Goal: Information Seeking & Learning: Learn about a topic

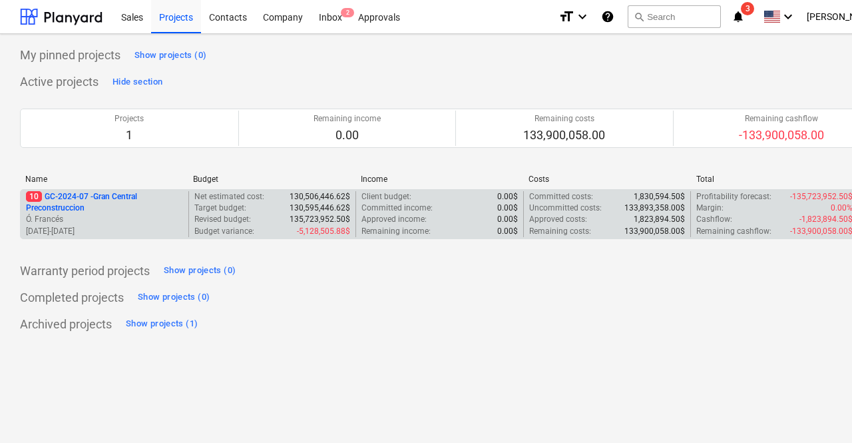
click at [120, 200] on p "10 GC-2024-07 - Gran Central Preconstruccion" at bounding box center [104, 202] width 157 height 23
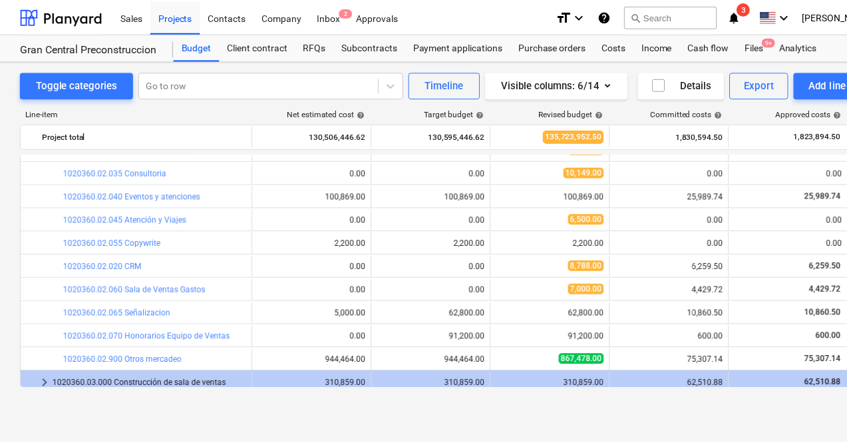
scroll to position [261, 0]
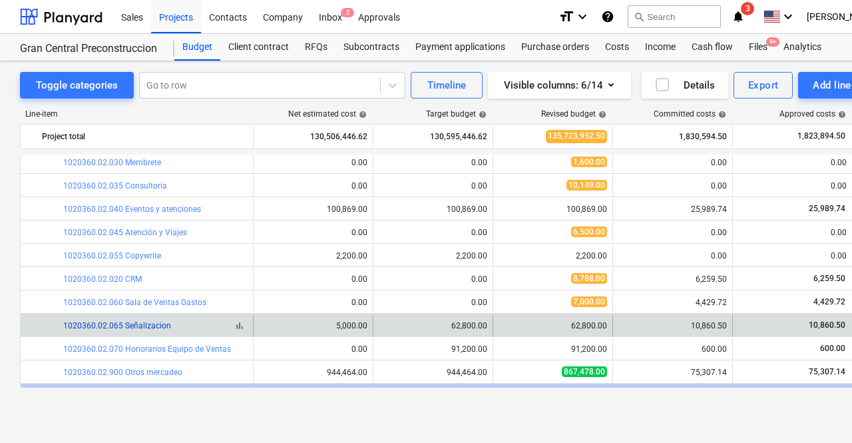
click at [158, 327] on link "1020360.02.065 Señalizacion" at bounding box center [117, 325] width 108 height 9
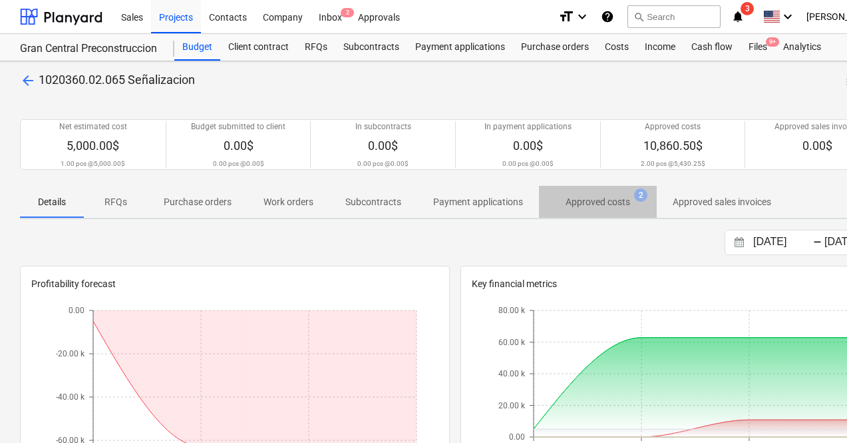
click at [584, 207] on p "Approved costs" at bounding box center [598, 202] width 65 height 14
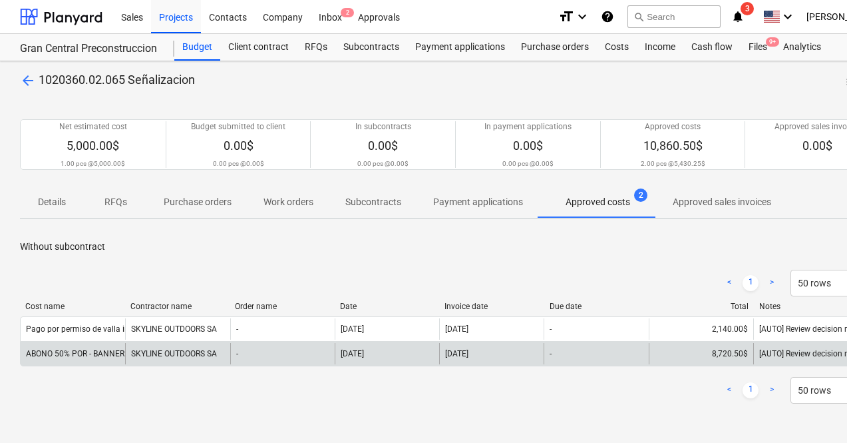
scroll to position [0, 63]
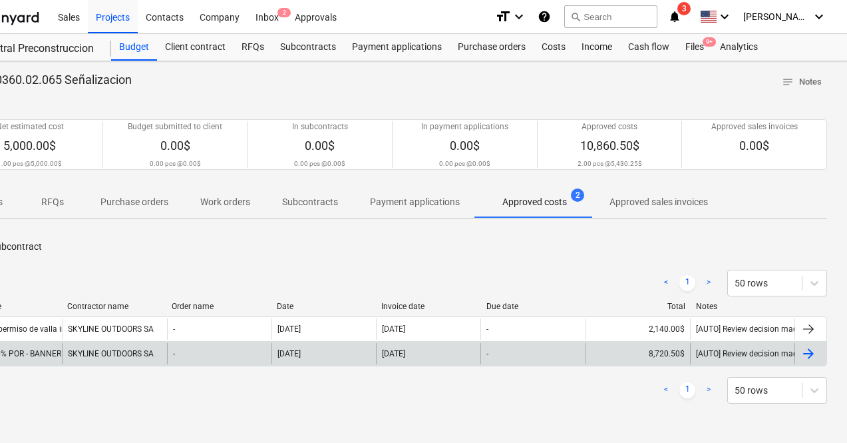
click at [812, 353] on div at bounding box center [809, 353] width 16 height 16
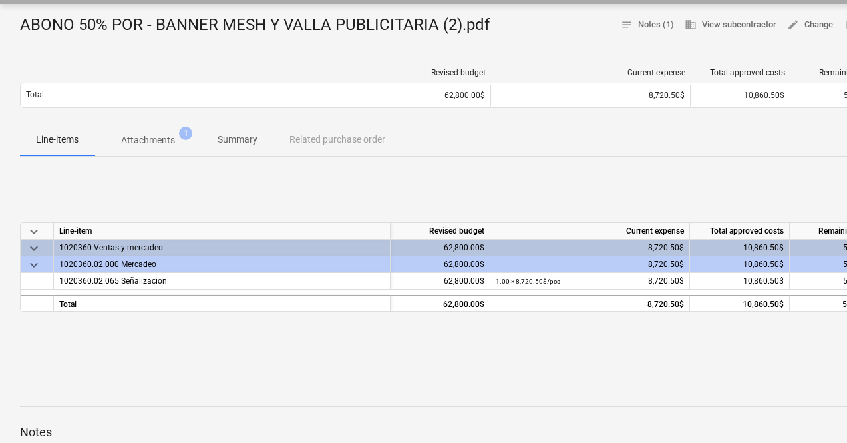
scroll to position [124, 1]
click at [164, 138] on p "Attachments" at bounding box center [147, 140] width 54 height 14
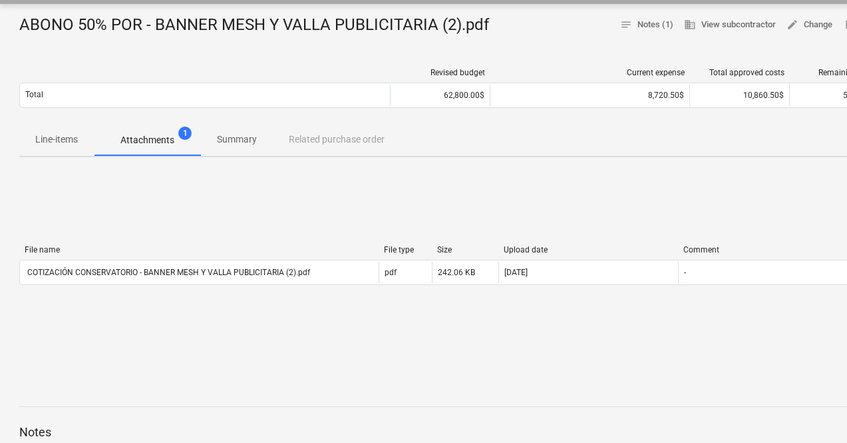
click at [57, 134] on p "Line-items" at bounding box center [56, 139] width 43 height 14
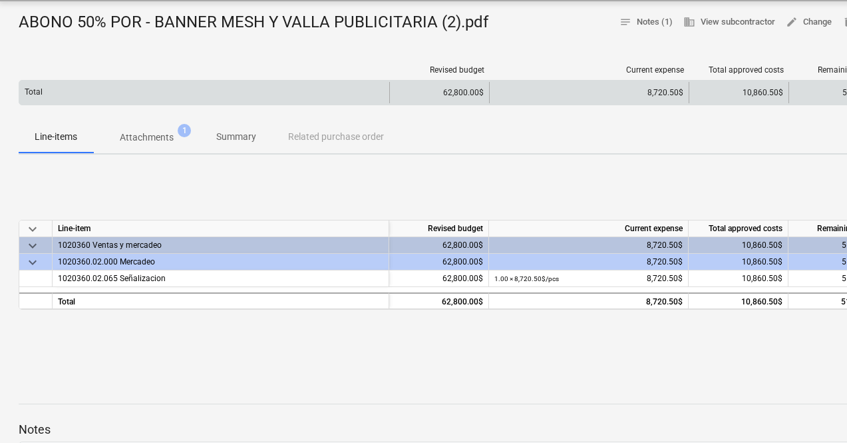
scroll to position [127, 1]
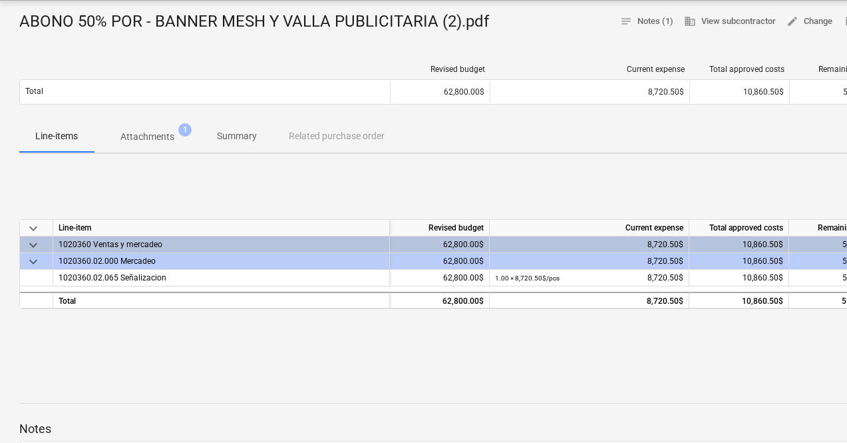
click at [40, 258] on span "keyboard_arrow_down" at bounding box center [33, 262] width 16 height 16
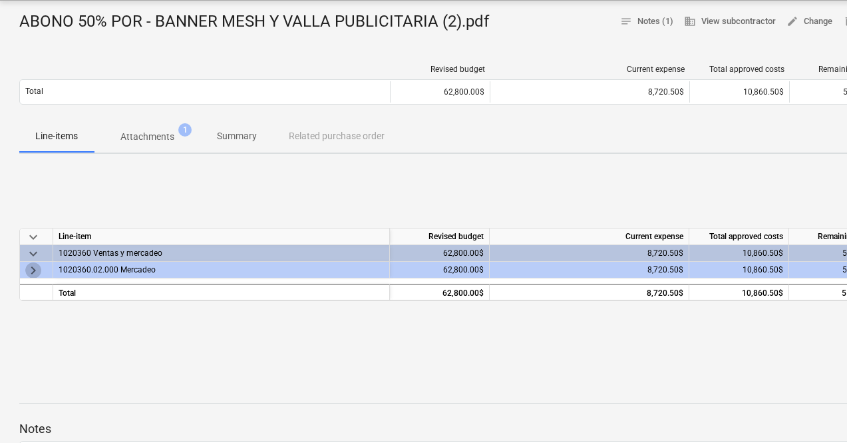
click at [35, 268] on span "keyboard_arrow_right" at bounding box center [33, 270] width 16 height 16
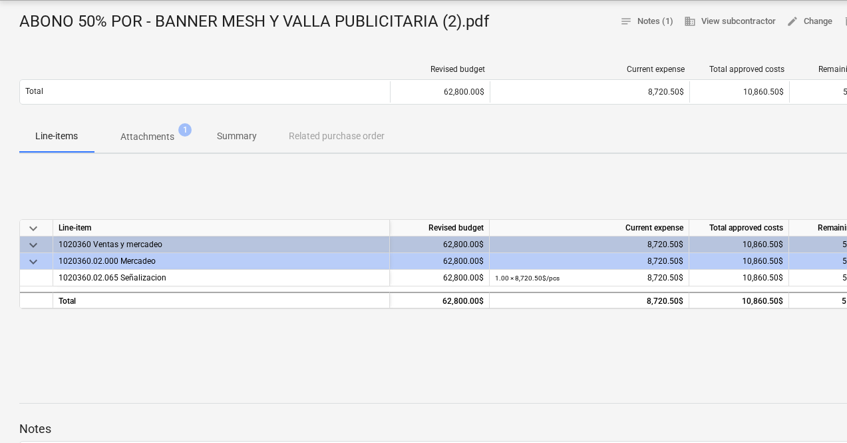
click at [119, 260] on div "1020360.02.000 Mercadeo" at bounding box center [221, 261] width 325 height 16
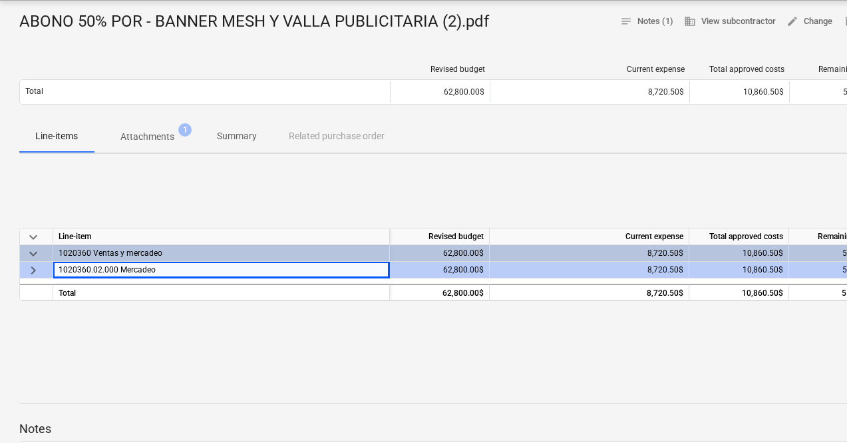
click at [33, 268] on span "keyboard_arrow_right" at bounding box center [33, 270] width 16 height 16
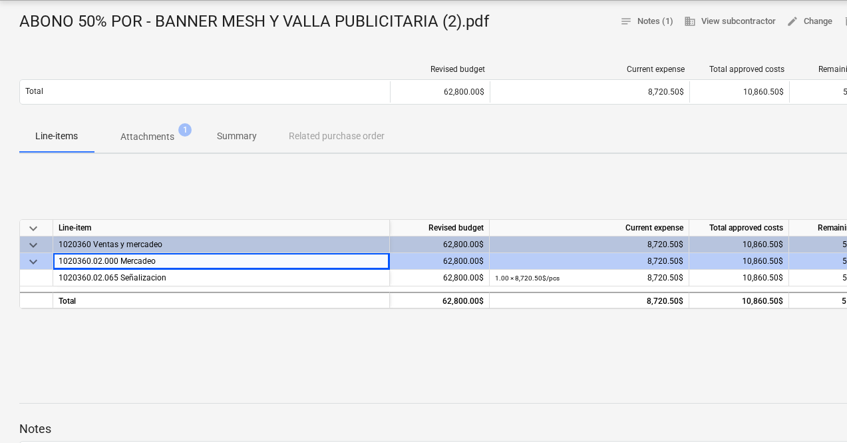
click at [288, 344] on div "keyboard_arrow_down Line-item Revised budget Current expense Total approved cos…" at bounding box center [454, 264] width 871 height 200
click at [419, 263] on div "62,800.00$" at bounding box center [440, 261] width 100 height 17
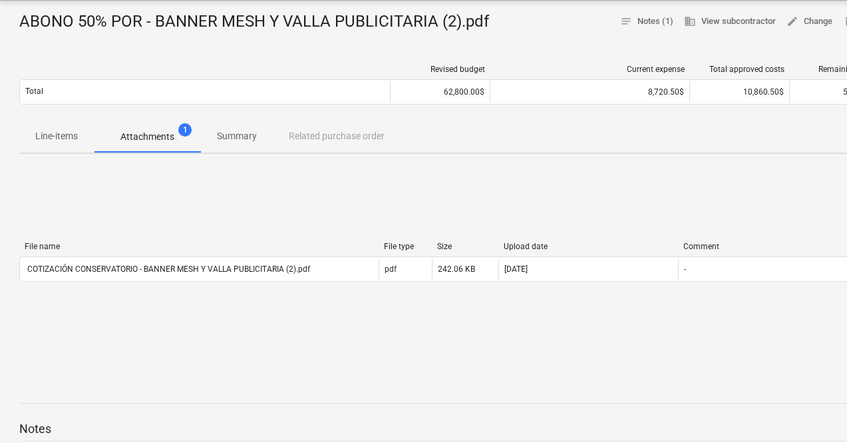
scroll to position [124, 1]
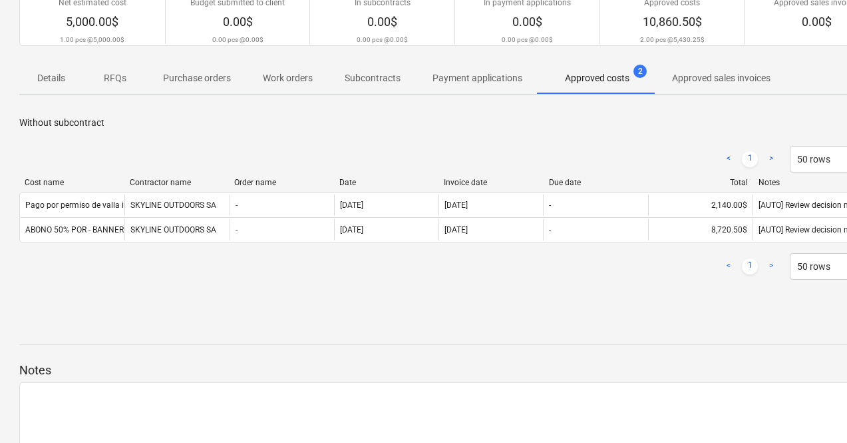
scroll to position [0, 63]
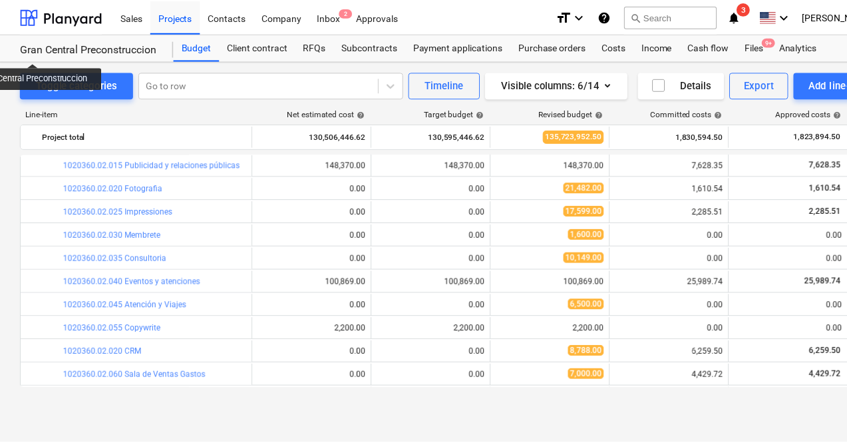
scroll to position [192, 0]
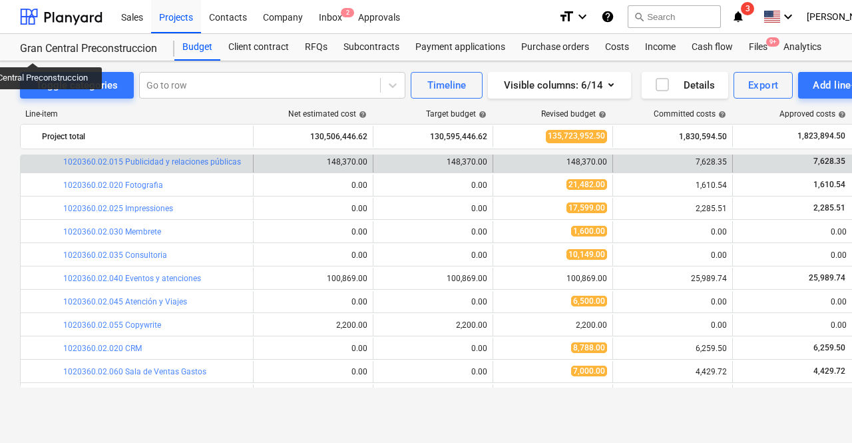
click at [75, 156] on div "bar_chart 1020360.02.015 Publicidad y relaciones públicas" at bounding box center [155, 161] width 184 height 21
click at [77, 160] on link "1020360.02.015 Publicidad y relaciones públicas" at bounding box center [152, 161] width 178 height 9
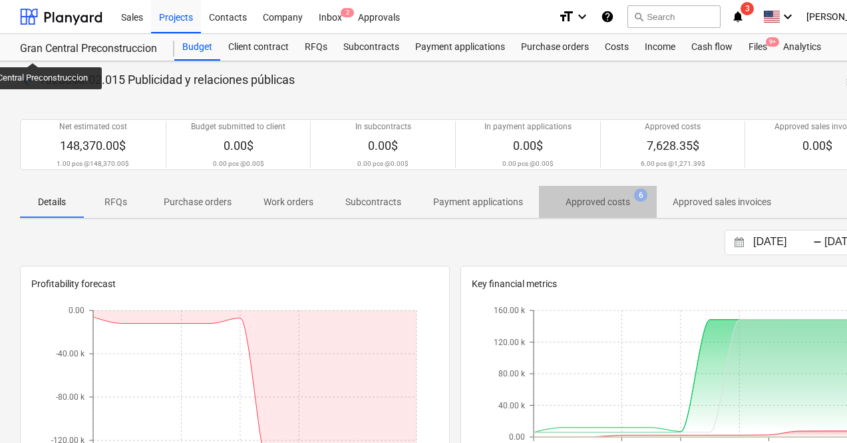
click at [619, 200] on p "Approved costs" at bounding box center [598, 202] width 65 height 14
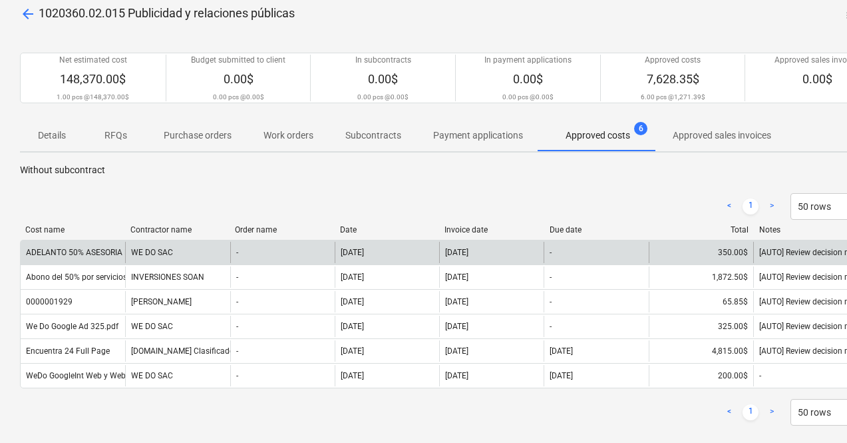
scroll to position [93, 0]
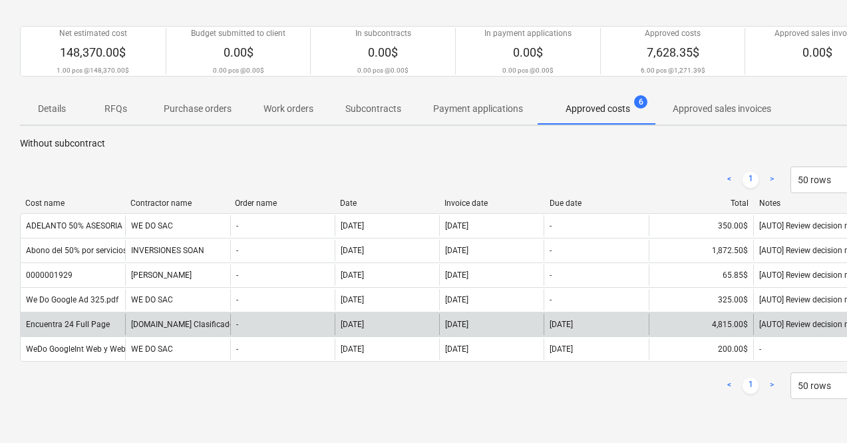
click at [210, 323] on div "[DOMAIN_NAME] Clasificados, S.A" at bounding box center [177, 323] width 104 height 21
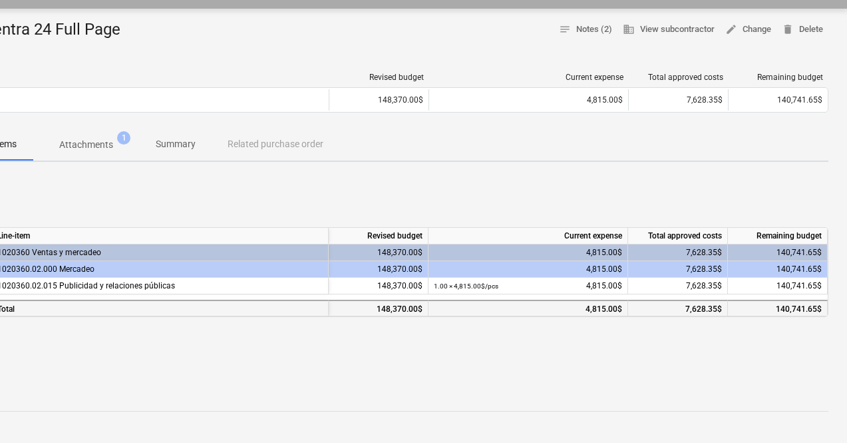
scroll to position [119, 0]
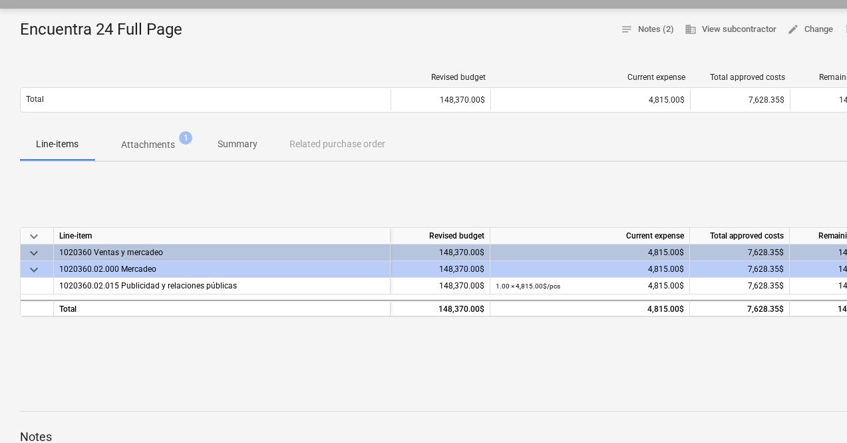
click at [168, 149] on p "Attachments" at bounding box center [148, 145] width 54 height 14
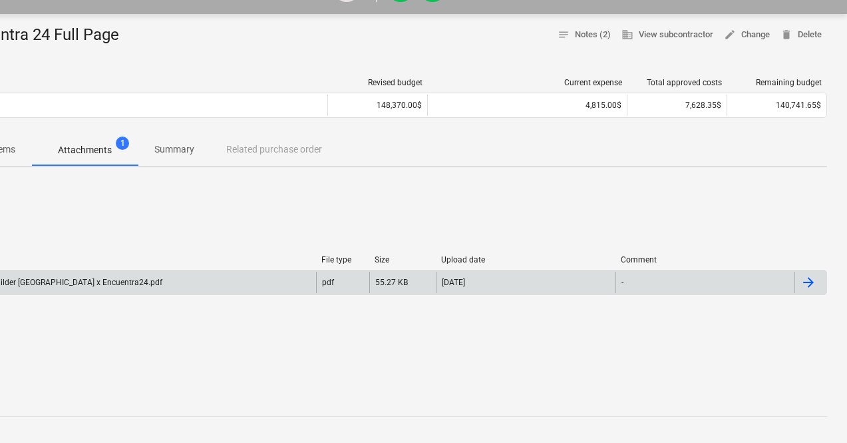
scroll to position [114, 0]
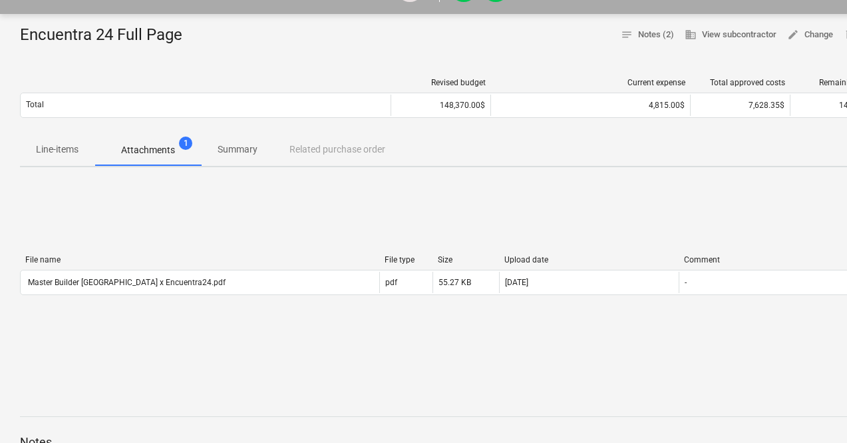
click at [55, 150] on p "Line-items" at bounding box center [57, 149] width 43 height 14
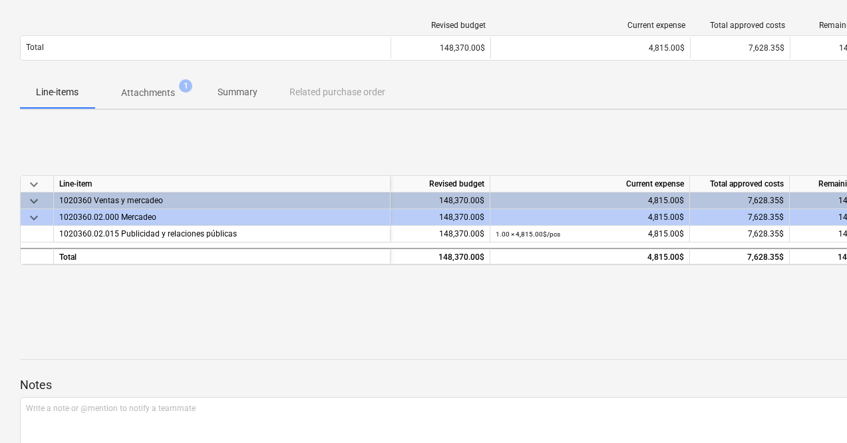
scroll to position [176, 0]
